Goal: Find specific page/section: Find specific page/section

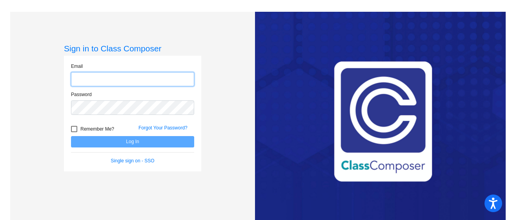
click at [180, 76] on input "email" at bounding box center [132, 79] width 123 height 15
type input "[EMAIL_ADDRESS][DOMAIN_NAME]"
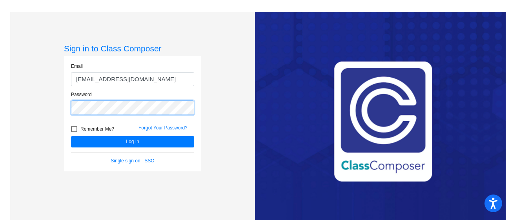
click at [71, 136] on button "Log In" at bounding box center [132, 141] width 123 height 11
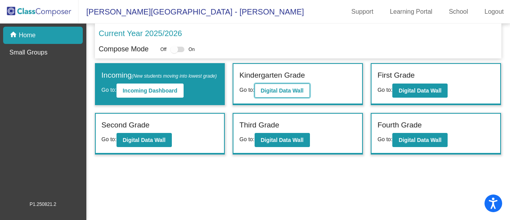
click at [299, 93] on b "Digital Data Wall" at bounding box center [282, 90] width 43 height 6
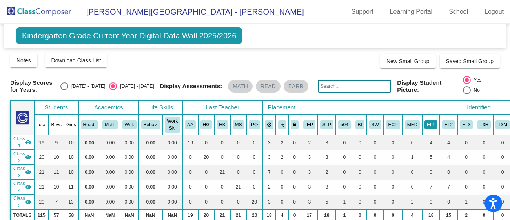
click at [425, 124] on button "EL1" at bounding box center [431, 124] width 13 height 9
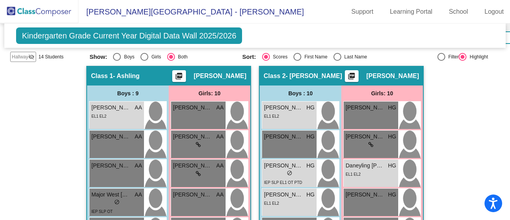
scroll to position [205, 0]
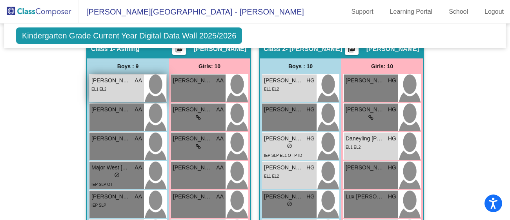
click at [111, 89] on div "EL1 EL2" at bounding box center [116, 89] width 51 height 8
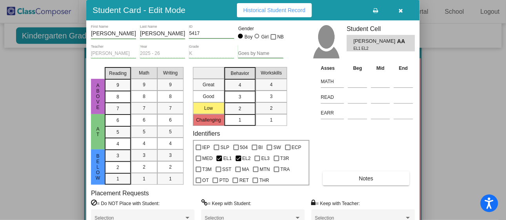
click at [400, 10] on icon "button" at bounding box center [401, 10] width 4 height 5
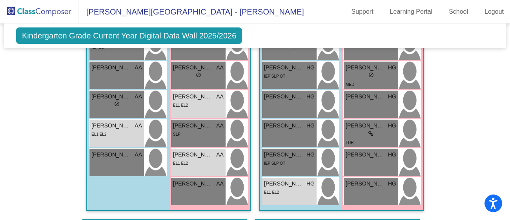
scroll to position [363, 0]
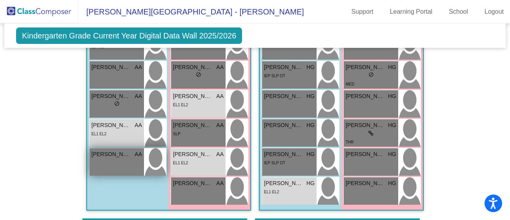
click at [114, 166] on div "[PERSON_NAME] [PERSON_NAME] lock do_not_disturb_alt" at bounding box center [116, 161] width 55 height 27
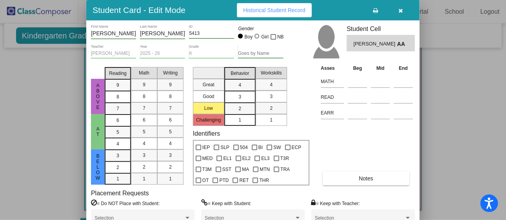
click at [404, 9] on button "button" at bounding box center [400, 10] width 25 height 14
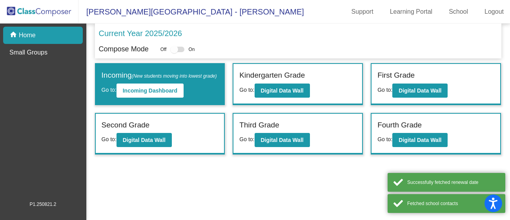
click at [310, 77] on div "Kindergarten Grade" at bounding box center [297, 77] width 117 height 14
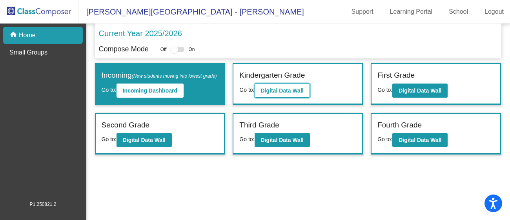
click at [282, 87] on b "Digital Data Wall" at bounding box center [282, 90] width 43 height 6
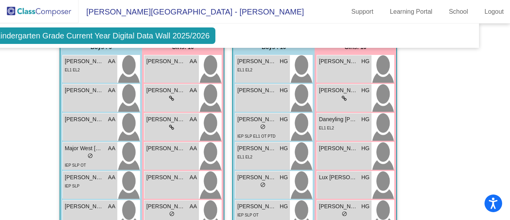
scroll to position [221, 27]
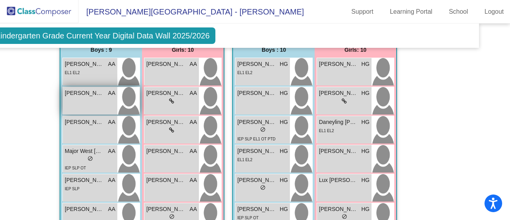
click at [95, 102] on div "Juseth Pereira AA lock do_not_disturb_alt" at bounding box center [90, 100] width 55 height 27
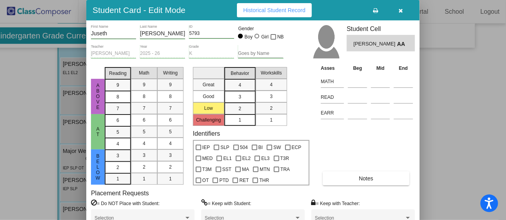
click at [28, 141] on div at bounding box center [253, 110] width 506 height 220
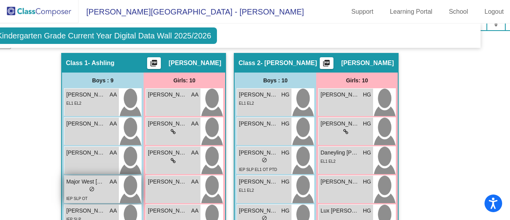
scroll to position [191, 25]
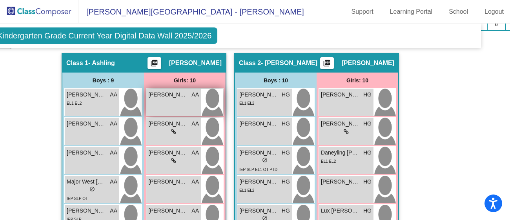
click at [174, 102] on div "Alaina Christians AA lock do_not_disturb_alt" at bounding box center [173, 102] width 55 height 27
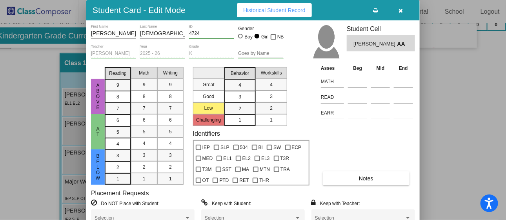
click at [31, 120] on div at bounding box center [253, 110] width 506 height 220
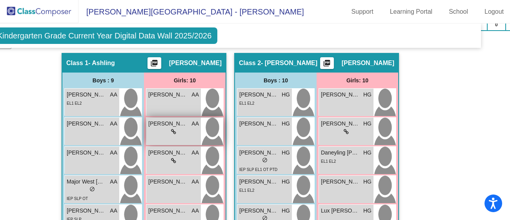
click at [165, 129] on div "lock do_not_disturb_alt" at bounding box center [173, 132] width 51 height 8
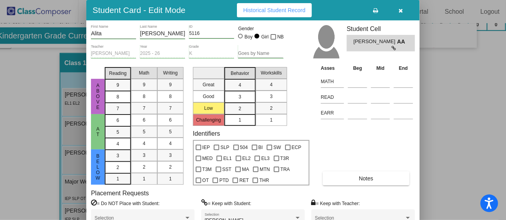
click at [6, 104] on div at bounding box center [253, 110] width 506 height 220
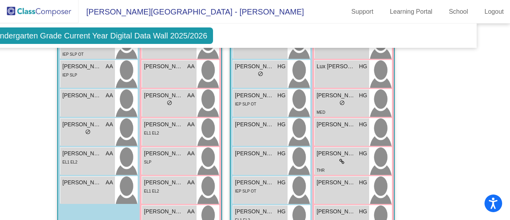
scroll to position [336, 29]
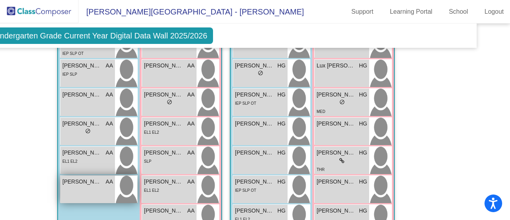
click at [76, 182] on span "[PERSON_NAME]" at bounding box center [81, 182] width 39 height 8
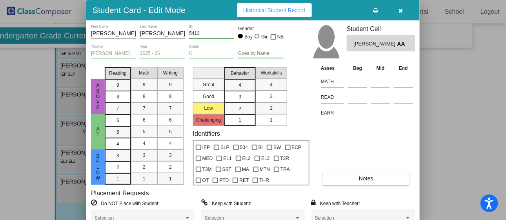
click at [27, 127] on div at bounding box center [253, 110] width 506 height 220
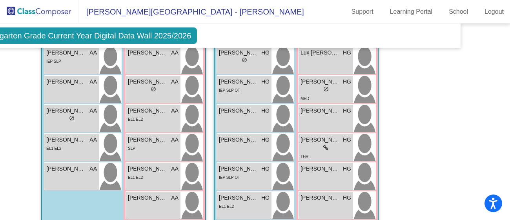
scroll to position [357, 45]
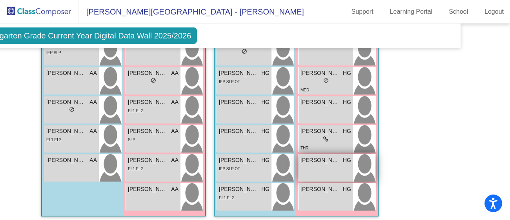
click at [309, 173] on div "Samantha Jimenez Melendez HG lock do_not_disturb_alt" at bounding box center [326, 167] width 55 height 27
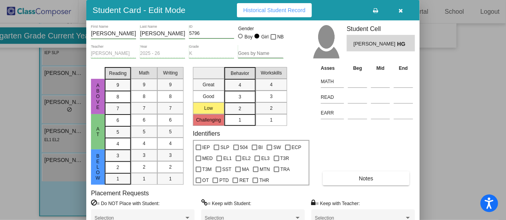
click at [5, 145] on div at bounding box center [253, 110] width 506 height 220
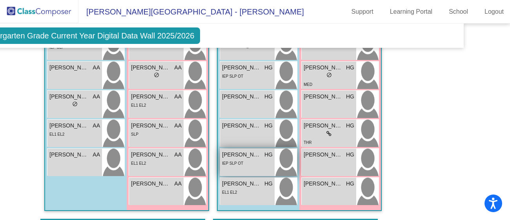
scroll to position [363, 42]
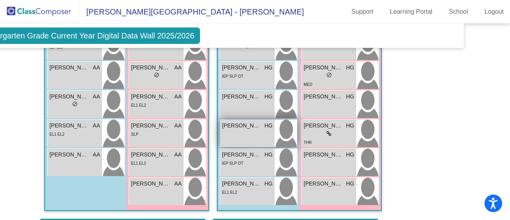
click at [232, 131] on div "Matteo Cardona Borjas HG lock do_not_disturb_alt" at bounding box center [247, 133] width 55 height 27
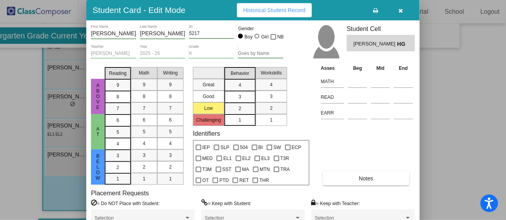
click at [18, 70] on div at bounding box center [253, 110] width 506 height 220
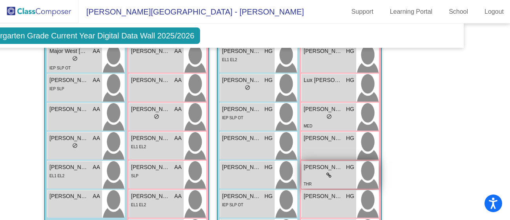
scroll to position [321, 42]
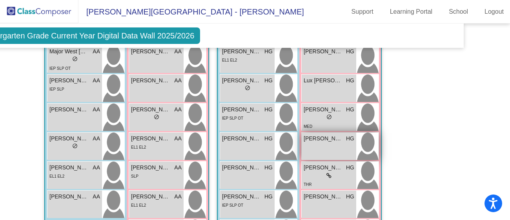
click at [321, 142] on div "Penelope Perez HG lock do_not_disturb_alt" at bounding box center [329, 146] width 55 height 27
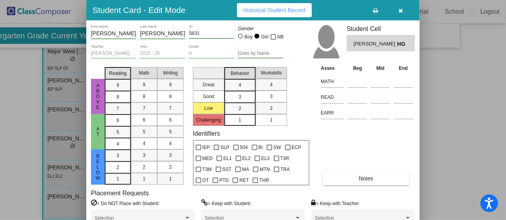
click at [470, 137] on div at bounding box center [253, 110] width 506 height 220
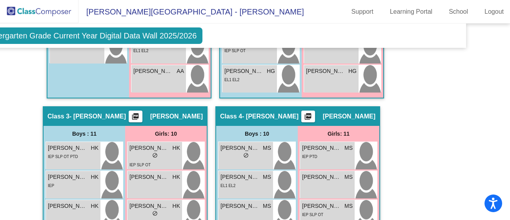
scroll to position [475, 39]
